Goal: Information Seeking & Learning: Check status

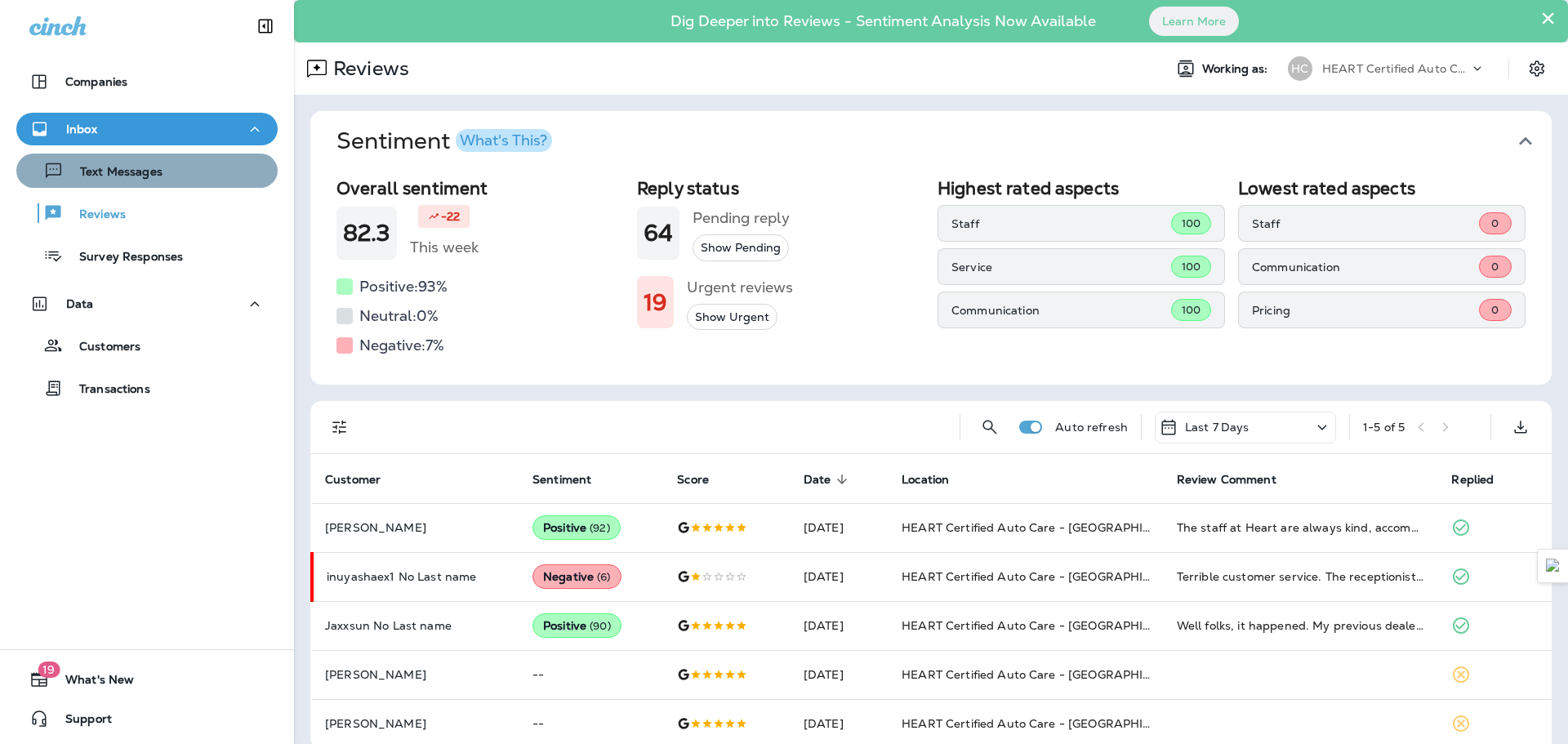
click at [152, 168] on p "Text Messages" at bounding box center [113, 172] width 99 height 15
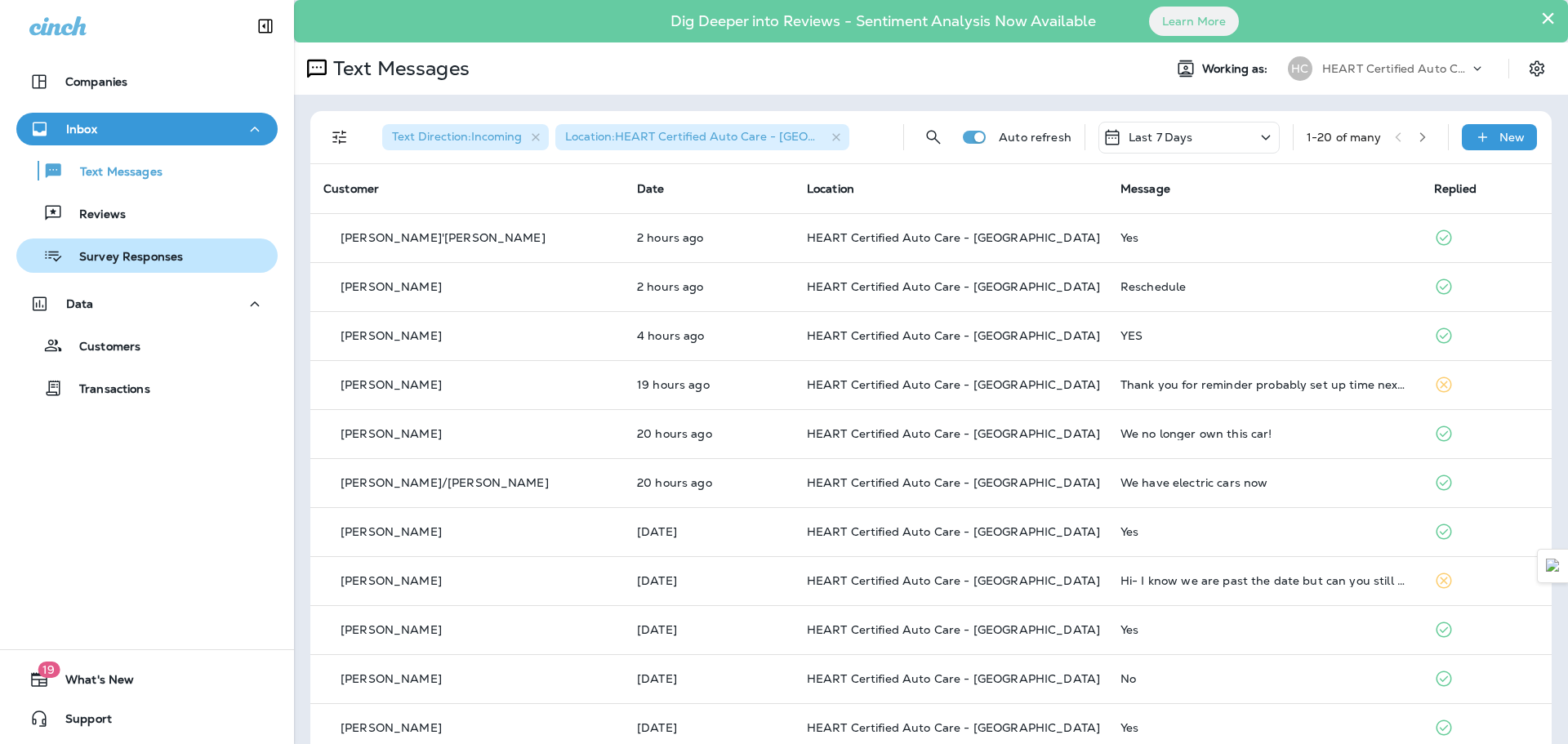
click at [152, 258] on p "Survey Responses" at bounding box center [122, 257] width 120 height 15
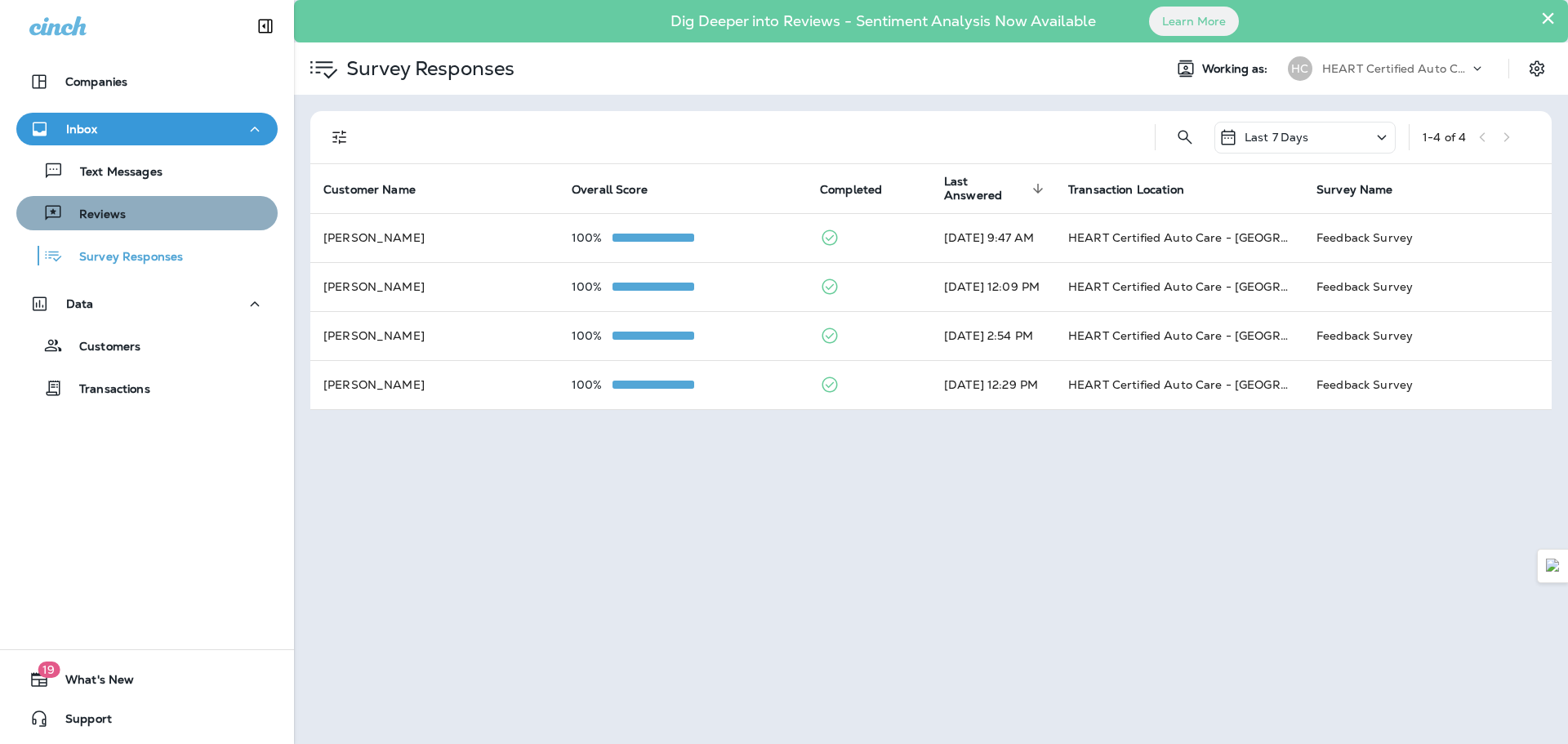
click at [154, 221] on div "Reviews" at bounding box center [148, 213] width 249 height 24
